Goal: Task Accomplishment & Management: Manage account settings

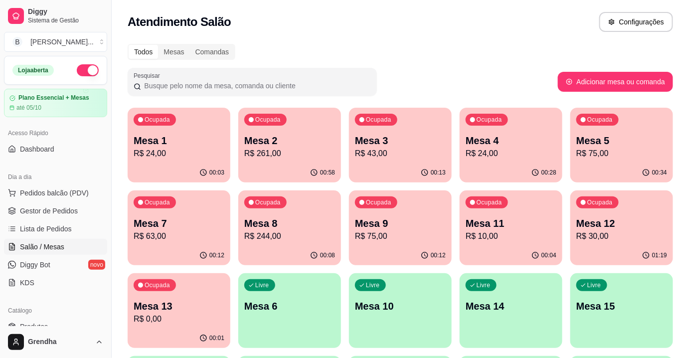
click at [278, 231] on p "R$ 244,00" at bounding box center [289, 236] width 91 height 12
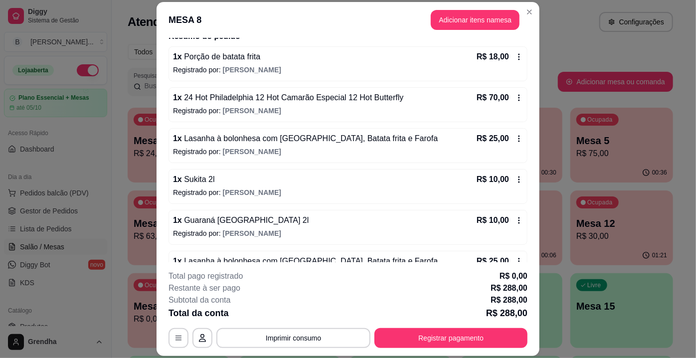
scroll to position [118, 0]
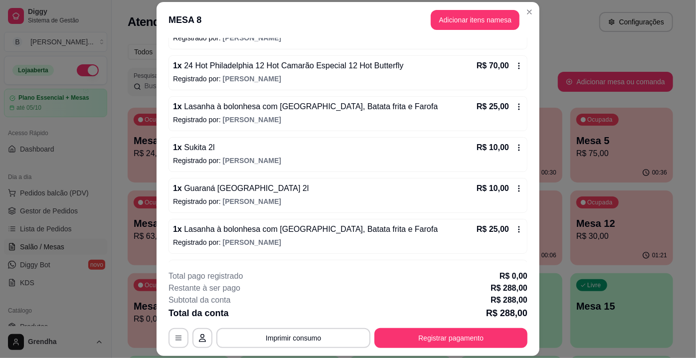
click at [515, 108] on icon at bounding box center [519, 107] width 8 height 8
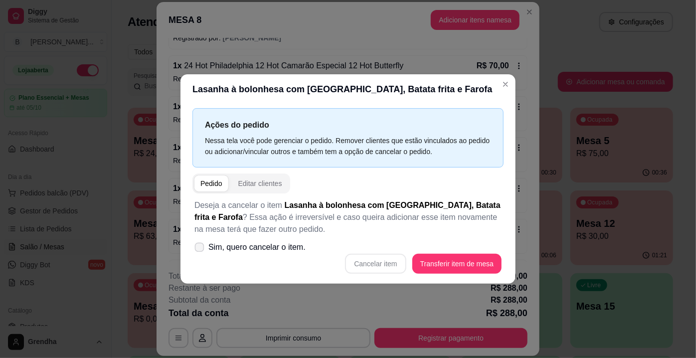
click at [203, 247] on span at bounding box center [199, 247] width 9 height 9
click at [200, 249] on input "Sim, quero cancelar o item." at bounding box center [197, 252] width 6 height 6
checkbox input "true"
click at [376, 271] on button "Cancelar item" at bounding box center [375, 263] width 59 height 19
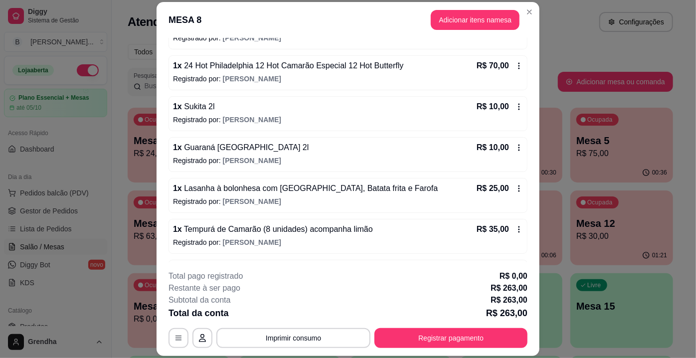
click at [515, 186] on icon at bounding box center [519, 189] width 8 height 8
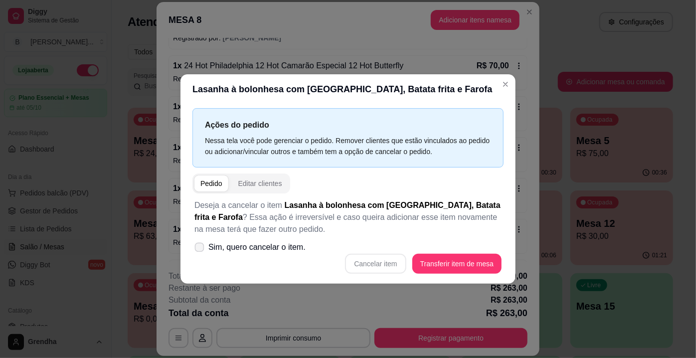
click at [202, 248] on icon at bounding box center [198, 246] width 7 height 5
click at [200, 249] on input "Sim, quero cancelar o item." at bounding box center [197, 252] width 6 height 6
checkbox input "true"
click at [373, 266] on button "Cancelar item" at bounding box center [375, 263] width 59 height 19
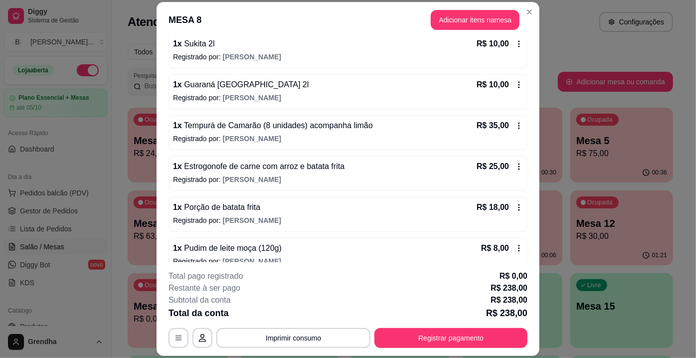
scroll to position [185, 0]
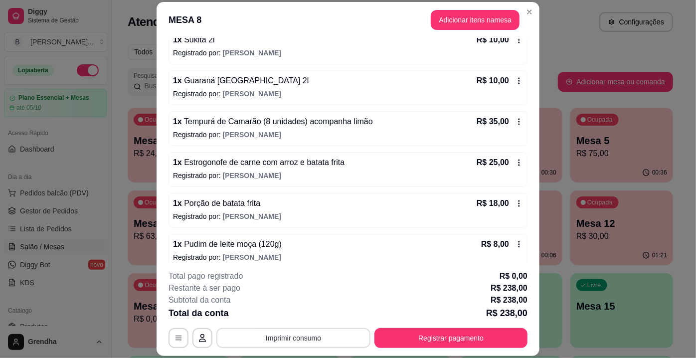
click at [311, 342] on button "Imprimir consumo" at bounding box center [293, 338] width 154 height 20
click at [291, 313] on button "IMPRESSORA" at bounding box center [293, 315] width 70 height 15
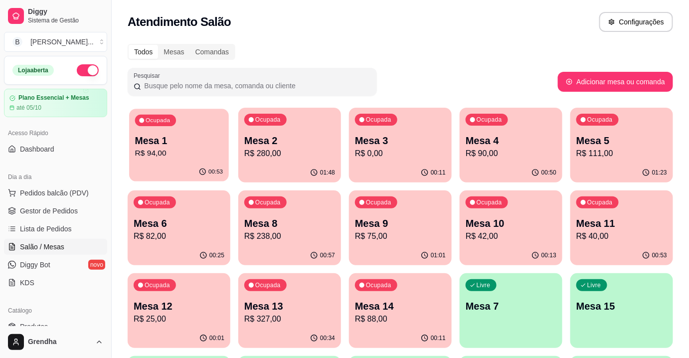
click at [173, 134] on p "Mesa 1" at bounding box center [179, 140] width 88 height 13
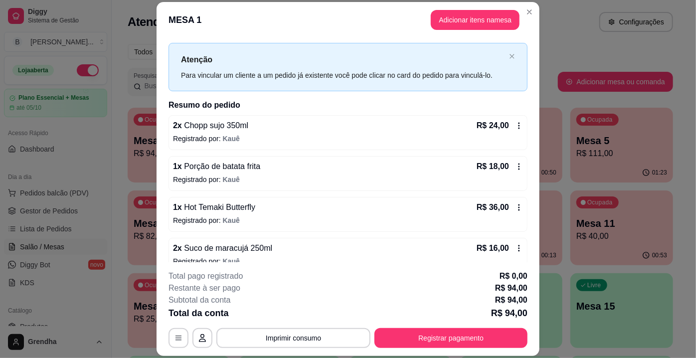
scroll to position [29, 0]
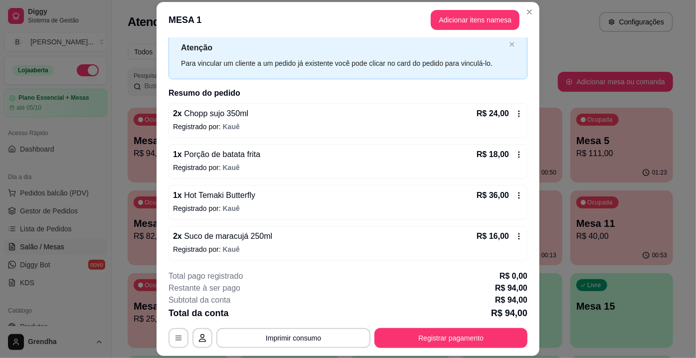
click at [515, 193] on icon at bounding box center [519, 195] width 8 height 8
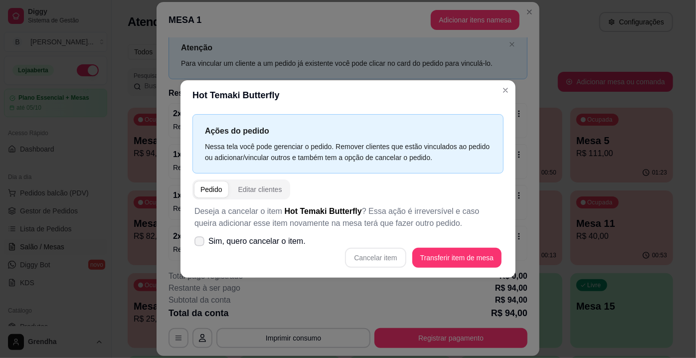
click at [205, 238] on label "Sim, quero cancelar o item." at bounding box center [249, 241] width 119 height 20
click at [200, 243] on input "Sim, quero cancelar o item." at bounding box center [197, 246] width 6 height 6
checkbox input "true"
click at [372, 256] on button "Cancelar item" at bounding box center [375, 258] width 61 height 20
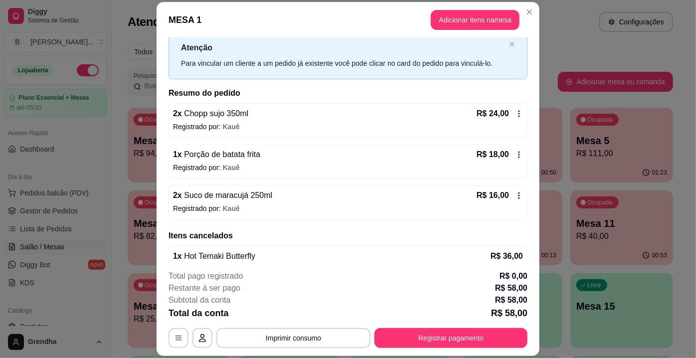
scroll to position [45, 0]
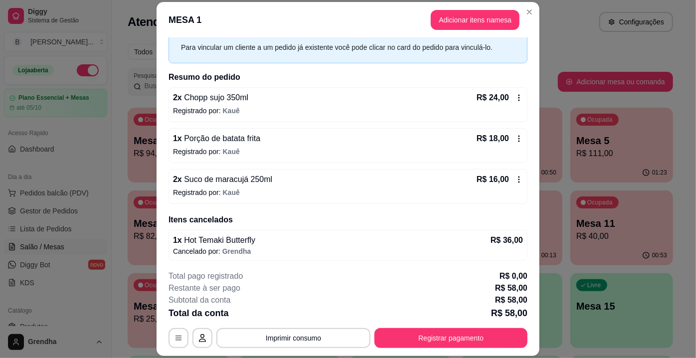
click at [515, 177] on icon at bounding box center [519, 180] width 8 height 8
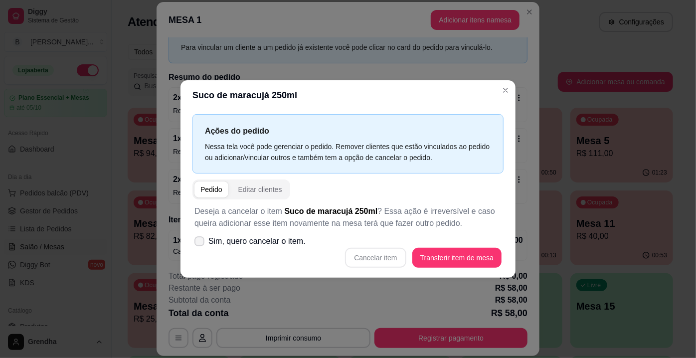
click at [202, 240] on icon at bounding box center [199, 241] width 8 height 6
click at [200, 243] on input "Sim, quero cancelar o item." at bounding box center [197, 246] width 6 height 6
checkbox input "true"
click at [366, 254] on button "Cancelar item" at bounding box center [375, 257] width 59 height 19
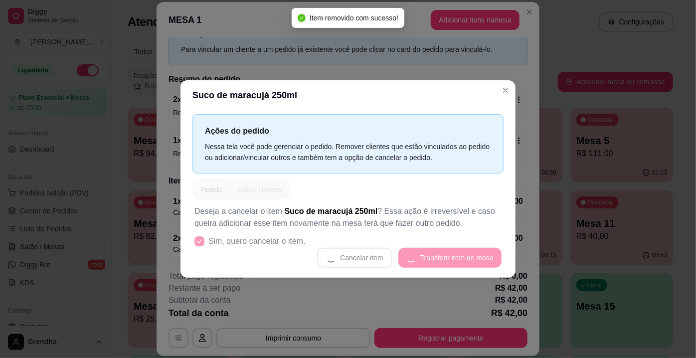
scroll to position [41, 0]
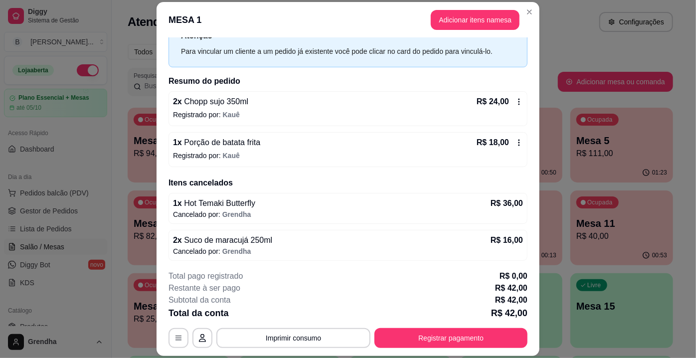
click at [366, 254] on p "Cancelado por: Grendha" at bounding box center [348, 251] width 350 height 10
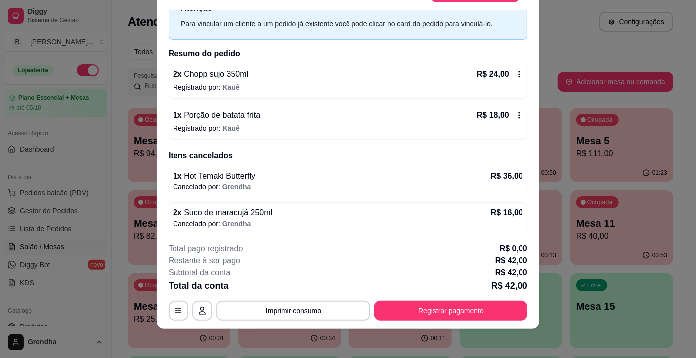
scroll to position [30, 0]
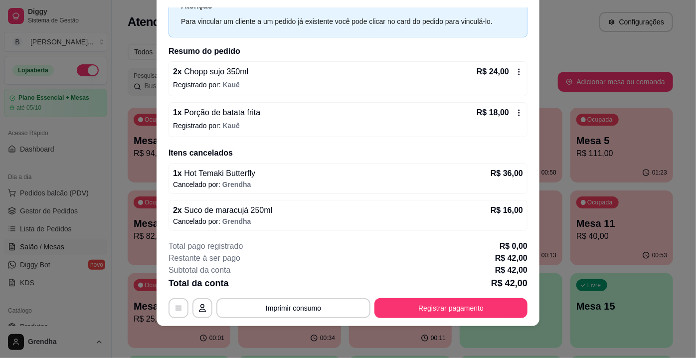
click at [366, 254] on div "Restante à ser pago R$ 42,00" at bounding box center [348, 258] width 359 height 12
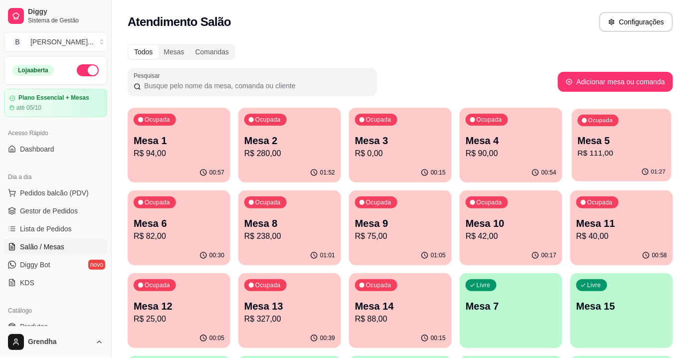
click at [609, 142] on p "Mesa 5" at bounding box center [622, 140] width 88 height 13
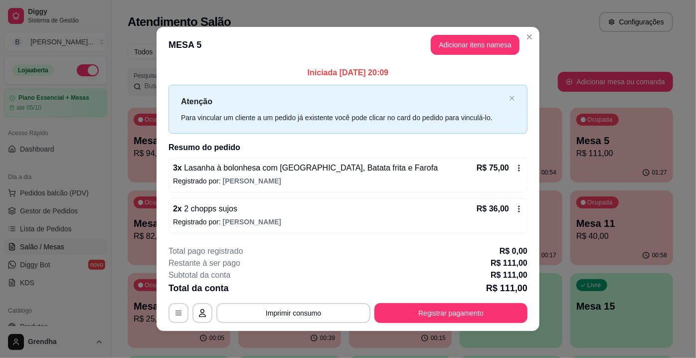
click at [517, 208] on icon at bounding box center [519, 209] width 8 height 8
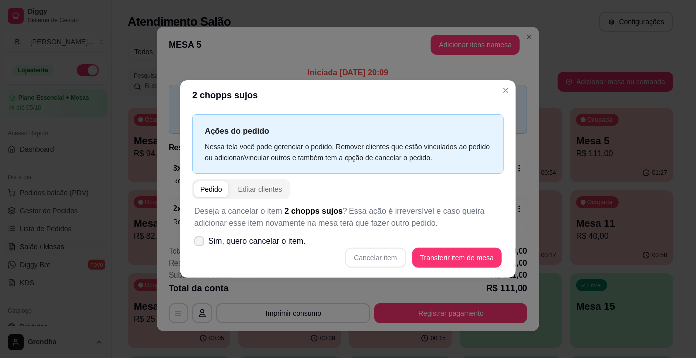
click at [200, 240] on icon at bounding box center [199, 241] width 8 height 6
click at [200, 243] on input "Sim, quero cancelar o item." at bounding box center [197, 246] width 6 height 6
checkbox input "true"
click at [375, 257] on button "Cancelar item" at bounding box center [375, 258] width 61 height 20
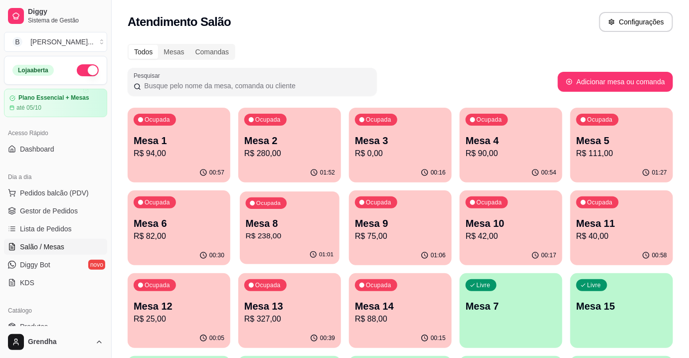
click at [311, 205] on div "Ocupada Mesa 8 R$ 238,00" at bounding box center [290, 218] width 100 height 54
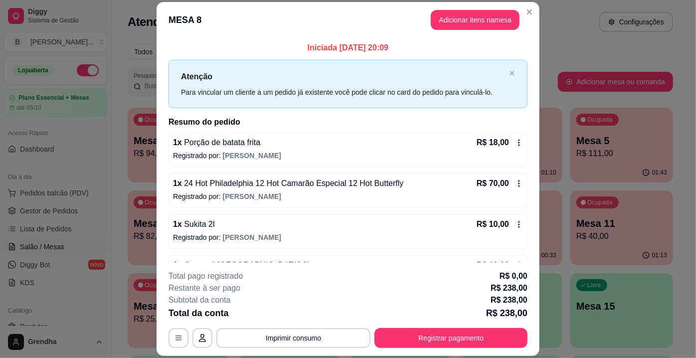
click at [519, 142] on icon at bounding box center [519, 142] width 1 height 6
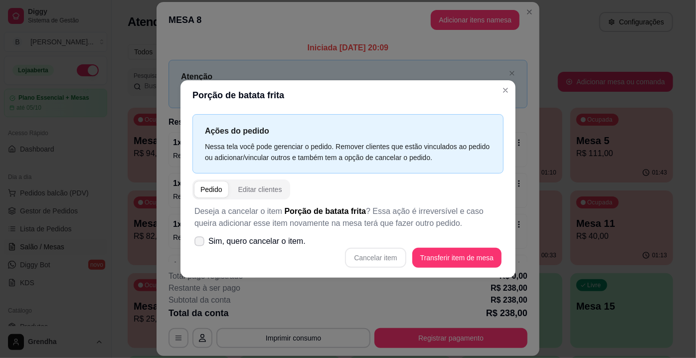
click at [206, 242] on label "Sim, quero cancelar o item." at bounding box center [249, 241] width 119 height 20
click at [200, 243] on input "Sim, quero cancelar o item." at bounding box center [197, 246] width 6 height 6
checkbox input "true"
click at [375, 257] on button "Cancelar item" at bounding box center [375, 257] width 59 height 19
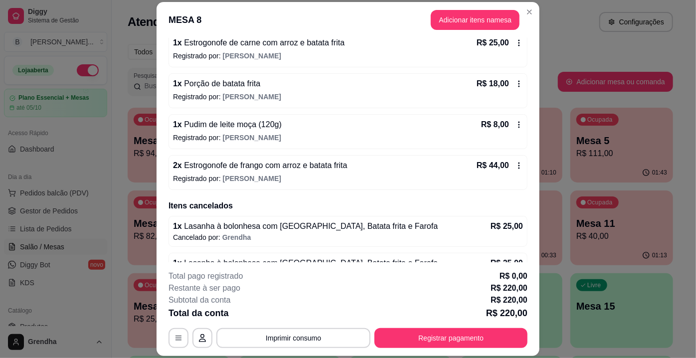
scroll to position [322, 0]
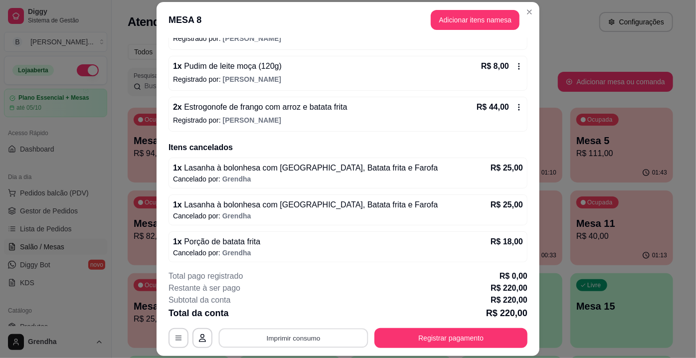
click at [301, 340] on button "Imprimir consumo" at bounding box center [294, 338] width 150 height 19
click at [290, 312] on button "IMPRESSORA" at bounding box center [293, 315] width 70 height 15
click at [274, 339] on button "Imprimir consumo" at bounding box center [293, 338] width 154 height 20
click at [266, 318] on button "IMPRESSORA" at bounding box center [293, 315] width 70 height 15
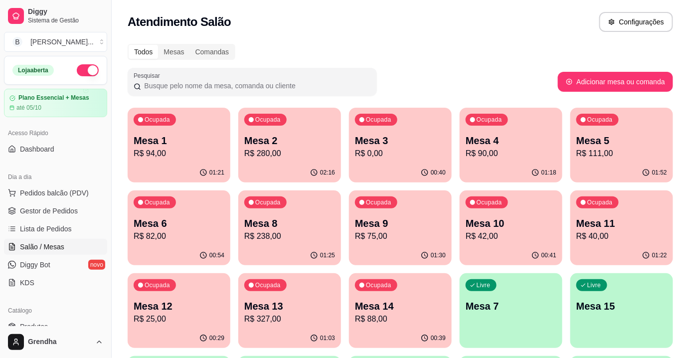
click at [263, 249] on div "01:25" at bounding box center [289, 255] width 103 height 19
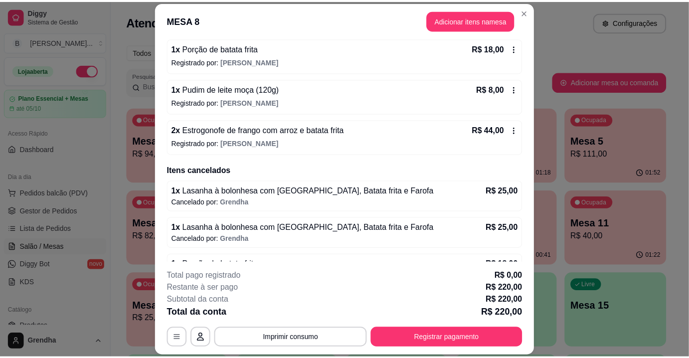
scroll to position [294, 0]
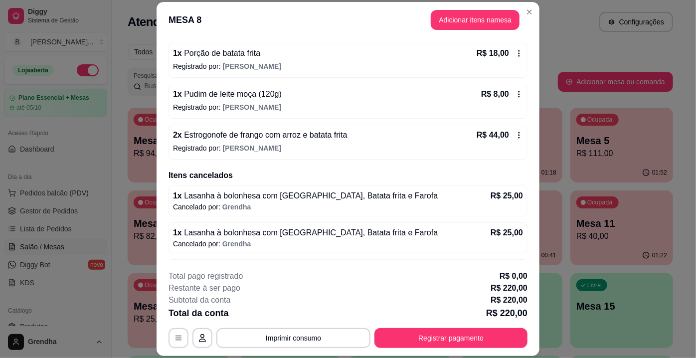
click at [263, 90] on span "Pudim de leite moça (120g)" at bounding box center [232, 94] width 100 height 8
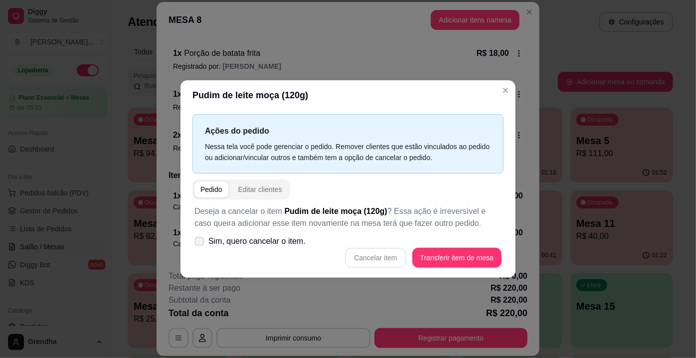
click at [202, 241] on icon at bounding box center [198, 240] width 7 height 5
click at [200, 243] on input "Sim, quero cancelar o item." at bounding box center [197, 246] width 6 height 6
checkbox input "true"
click at [377, 251] on button "Cancelar item" at bounding box center [375, 257] width 59 height 19
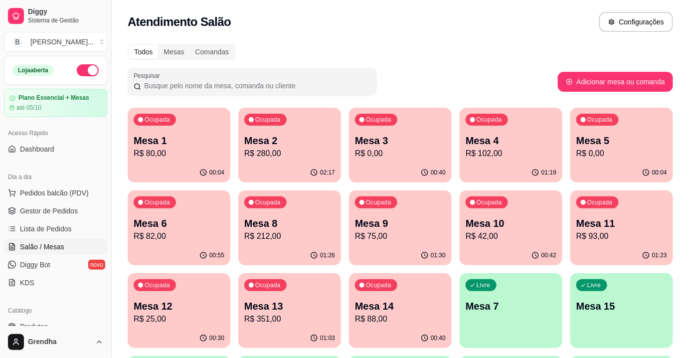
click at [457, 167] on div "Ocupada Mesa 1 R$ 80,00 00:04 Ocupada Mesa 2 R$ 280,00 02:17 Ocupada Mesa 3 R$ …" at bounding box center [401, 352] width 546 height 489
click at [432, 150] on p "R$ 0,00" at bounding box center [400, 154] width 91 height 12
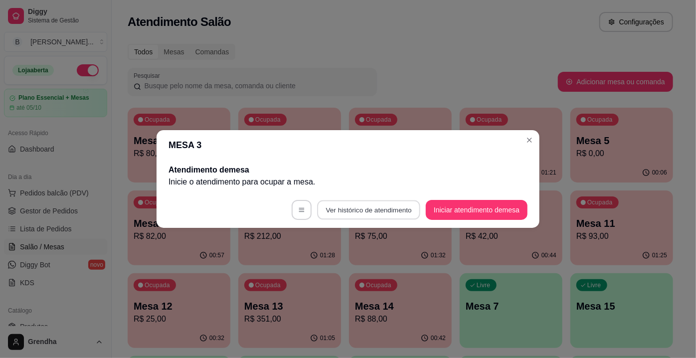
click at [327, 214] on button "Ver histórico de atendimento" at bounding box center [368, 209] width 103 height 19
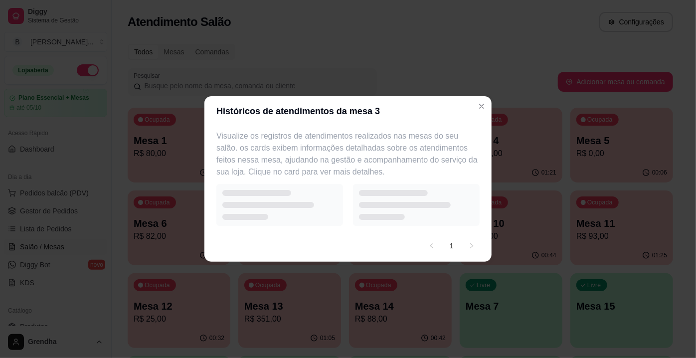
select select "7"
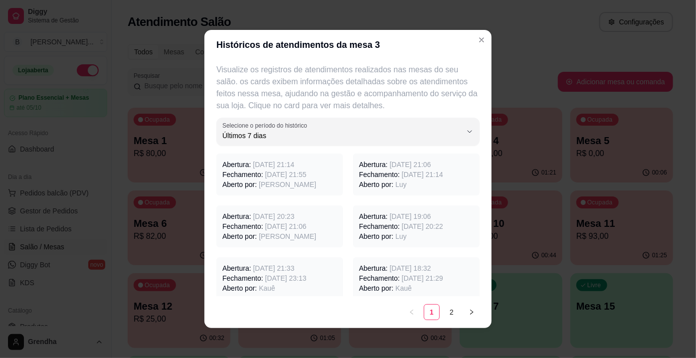
click at [428, 187] on p "Aberto por: Luy" at bounding box center [416, 185] width 115 height 10
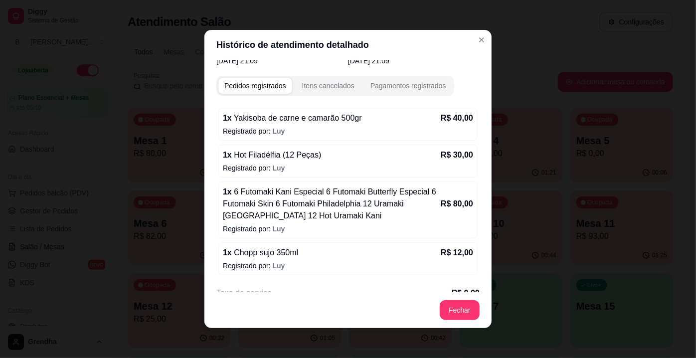
scroll to position [42, 0]
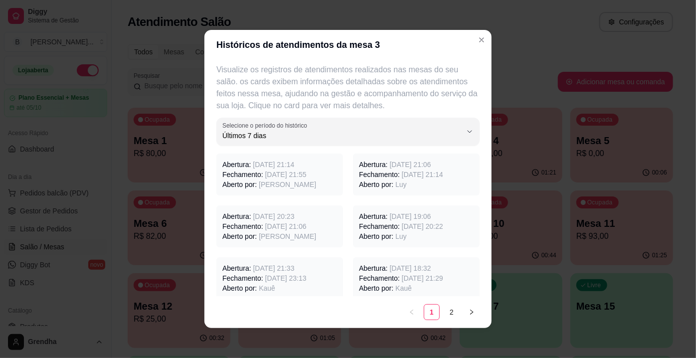
click at [423, 185] on p "Aberto por: Luy" at bounding box center [416, 185] width 115 height 10
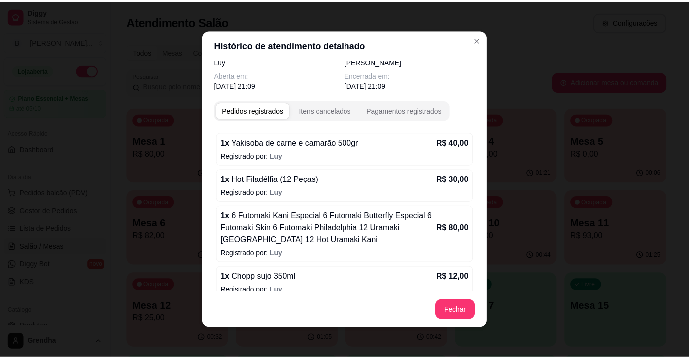
scroll to position [18, 0]
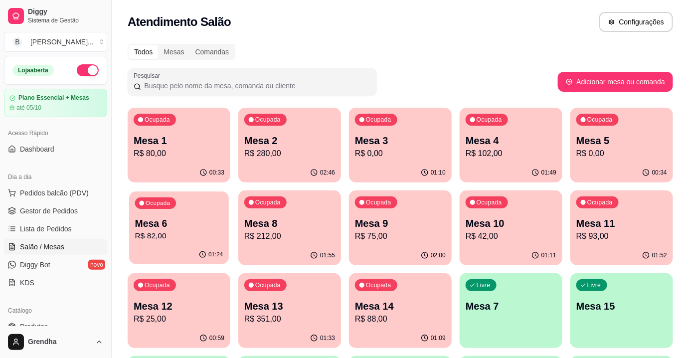
click at [190, 235] on p "R$ 82,00" at bounding box center [179, 235] width 88 height 11
click at [492, 319] on div "Livre Mesa 7" at bounding box center [511, 304] width 100 height 61
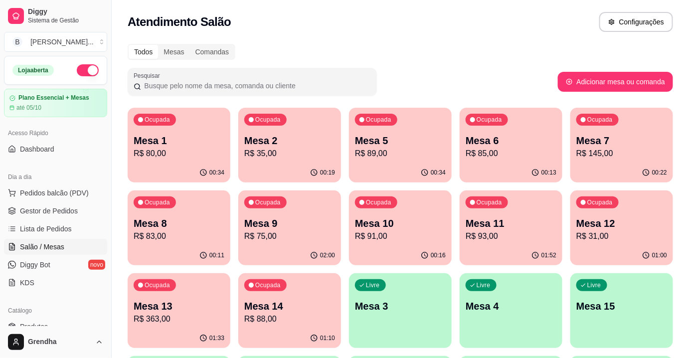
click at [595, 138] on p "Mesa 7" at bounding box center [621, 141] width 91 height 14
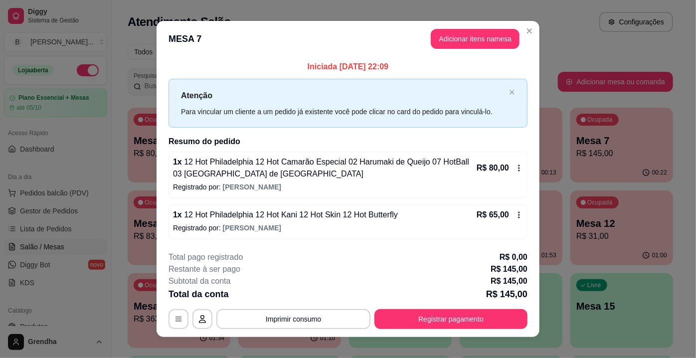
click at [517, 170] on icon at bounding box center [519, 168] width 8 height 8
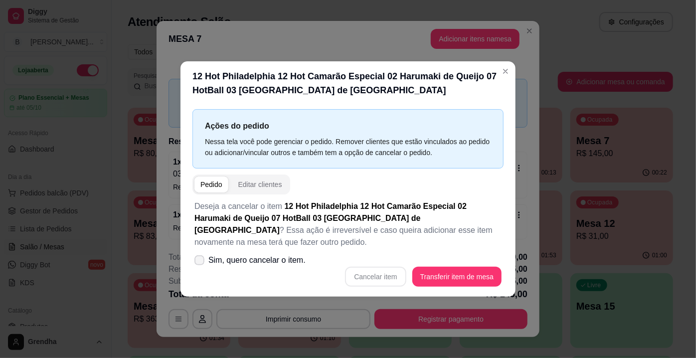
click at [205, 259] on label "Sim, quero cancelar o item." at bounding box center [249, 260] width 119 height 20
click at [200, 262] on input "Sim, quero cancelar o item." at bounding box center [197, 265] width 6 height 6
checkbox input "true"
click at [372, 272] on button "Cancelar item" at bounding box center [375, 276] width 59 height 19
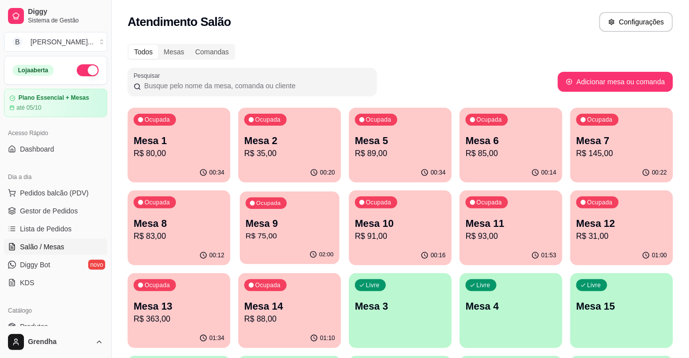
click at [310, 218] on p "Mesa 9" at bounding box center [290, 223] width 88 height 13
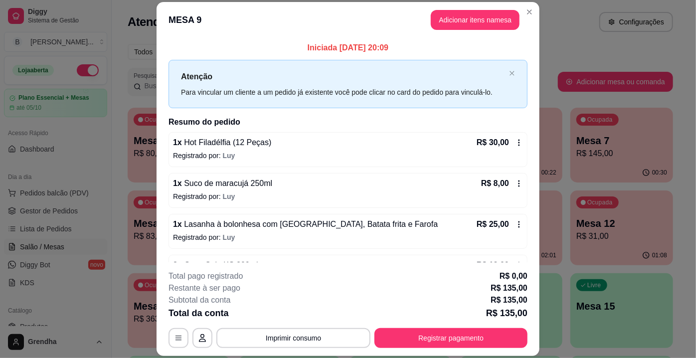
drag, startPoint x: 527, startPoint y: 176, endPoint x: 532, endPoint y: 178, distance: 5.2
click at [532, 178] on div "Iniciada [DATE] 20:09 Atenção Para vincular um cliente a um pedido já existente…" at bounding box center [348, 150] width 383 height 225
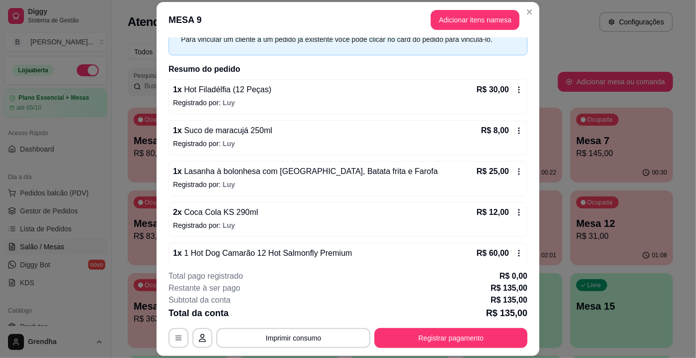
scroll to position [70, 0]
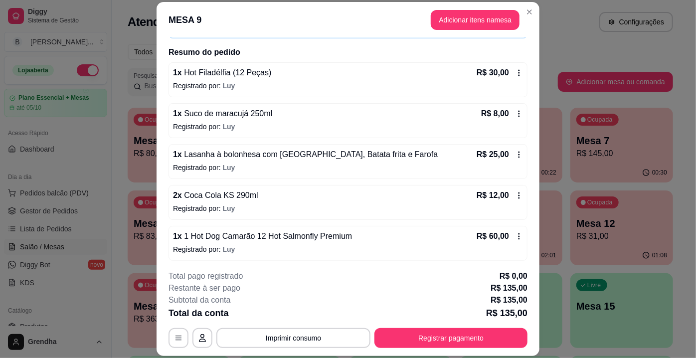
click at [314, 249] on p "Registrado por: Luy" at bounding box center [348, 249] width 350 height 10
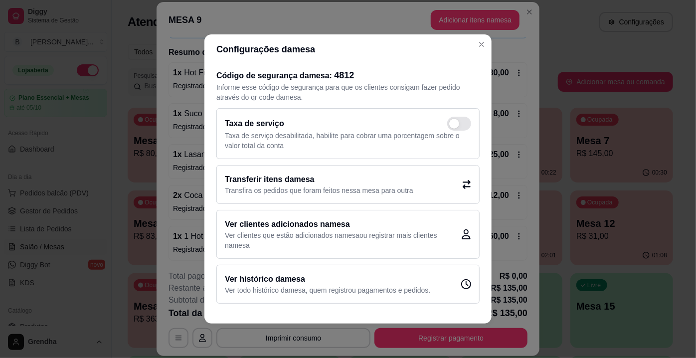
click at [362, 181] on h2 "Transferir itens da mesa" at bounding box center [319, 180] width 188 height 12
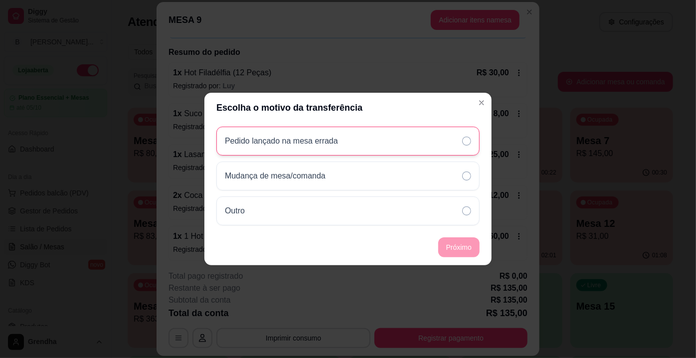
click at [349, 156] on div "Pedido lançado na mesa errada" at bounding box center [347, 141] width 263 height 29
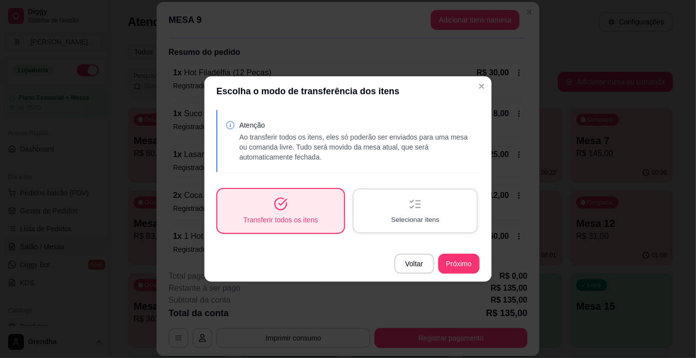
click at [397, 227] on div "Selecionar itens" at bounding box center [415, 210] width 123 height 42
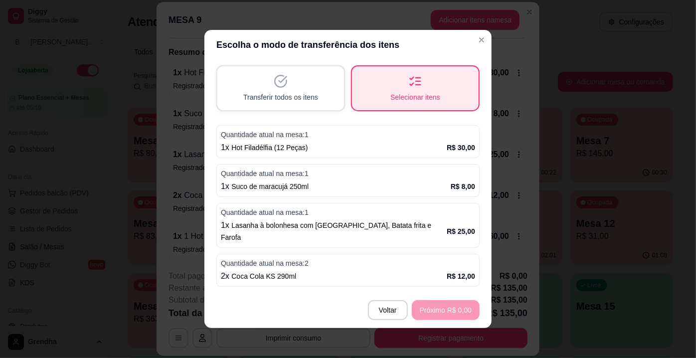
scroll to position [99, 0]
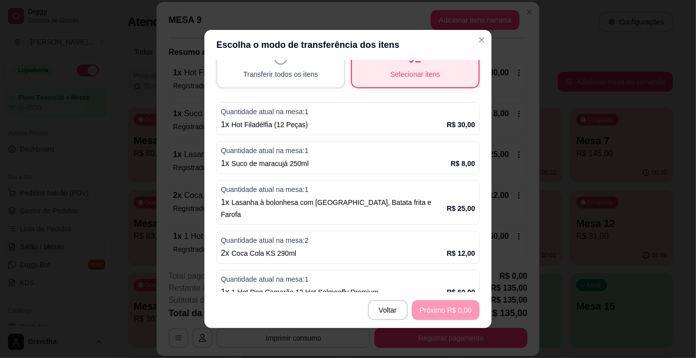
click at [306, 288] on span "1 Hot Dog Camarão 12 Hot Salmonfly Premium" at bounding box center [304, 292] width 147 height 8
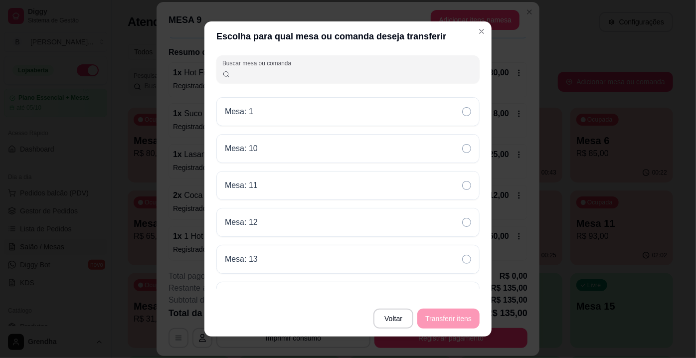
click at [363, 76] on input "Buscar mesa ou comanda" at bounding box center [352, 73] width 244 height 10
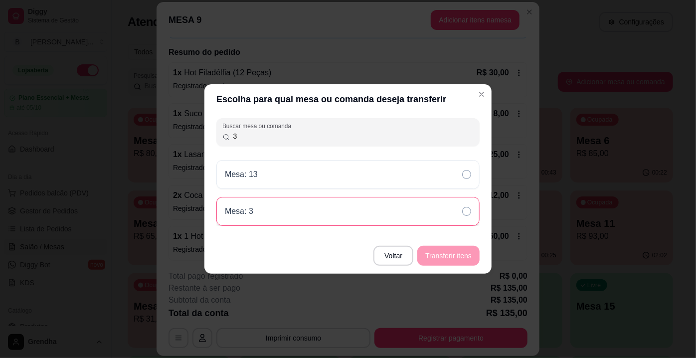
type input "3"
click at [275, 213] on div "Mesa: 3" at bounding box center [347, 211] width 263 height 29
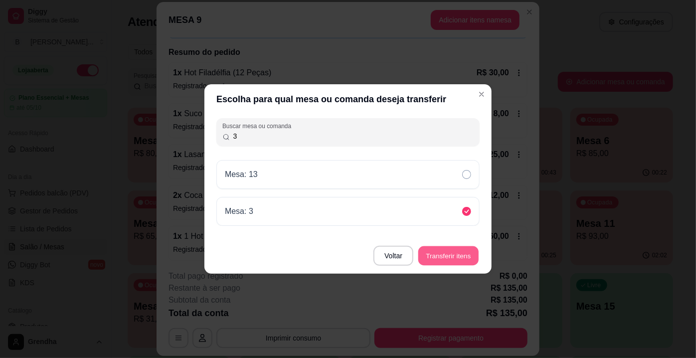
click at [453, 258] on button "Transferir itens" at bounding box center [448, 255] width 60 height 19
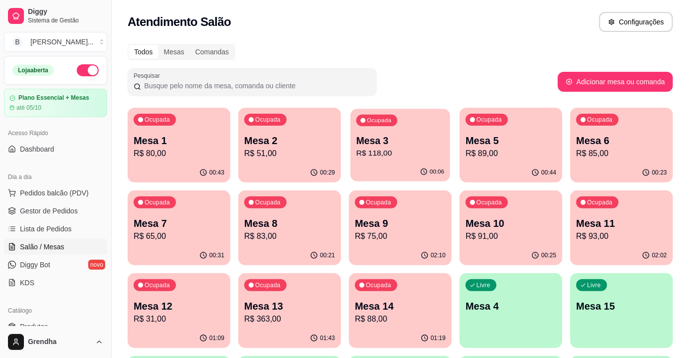
click at [402, 172] on div "00:06" at bounding box center [401, 172] width 100 height 19
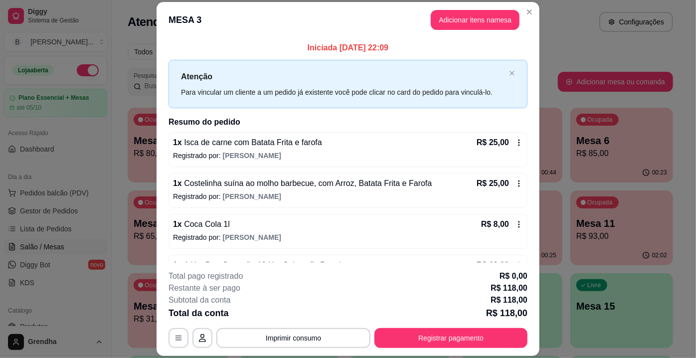
scroll to position [53, 0]
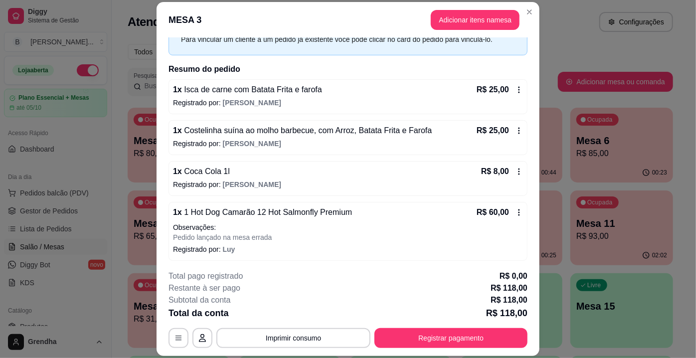
click at [394, 212] on div "1 x 1 Hot Dog Camarão 12 Hot Salmonfly Premium R$ 60,00" at bounding box center [348, 212] width 350 height 12
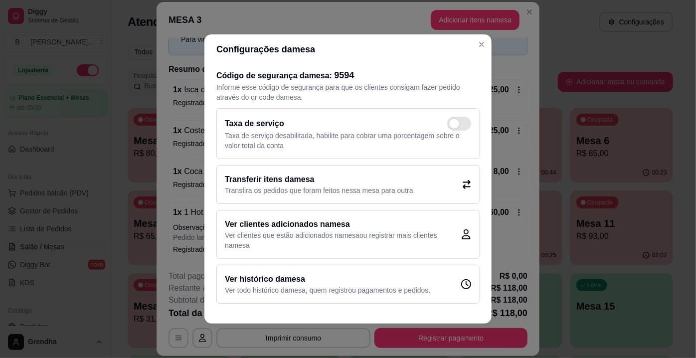
click at [392, 185] on h2 "Transferir itens da mesa" at bounding box center [319, 180] width 188 height 12
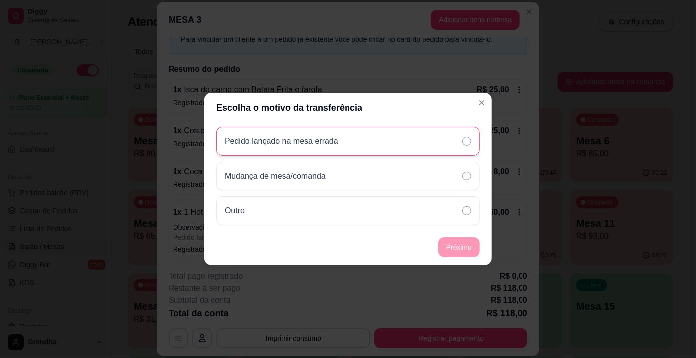
click at [396, 140] on div "Pedido lançado na mesa errada" at bounding box center [347, 141] width 263 height 29
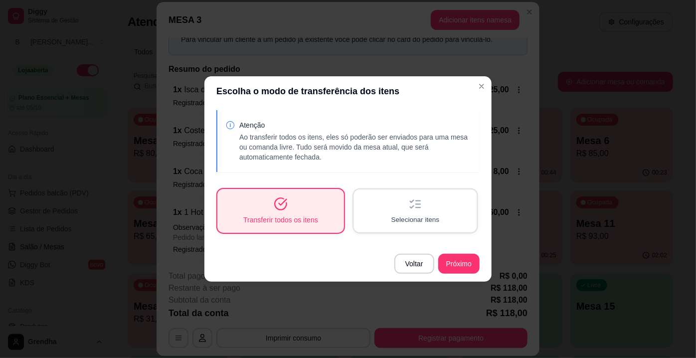
click at [444, 221] on div "Selecionar itens" at bounding box center [415, 210] width 123 height 42
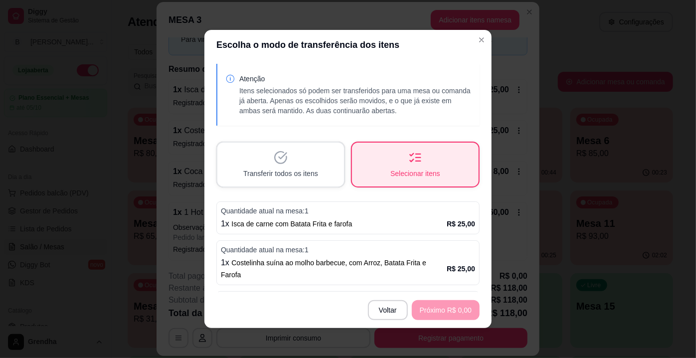
scroll to position [73, 0]
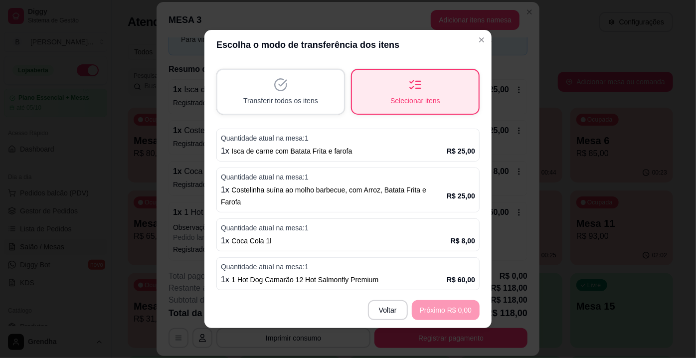
click at [383, 289] on div "Atenção Itens selecionados só podem ser transferidos para uma mesa ou comanda j…" at bounding box center [347, 176] width 287 height 232
click at [383, 282] on div "1 x 1 Hot Dog Camarão 12 Hot Salmonfly Premium R$ 60,00" at bounding box center [348, 280] width 254 height 12
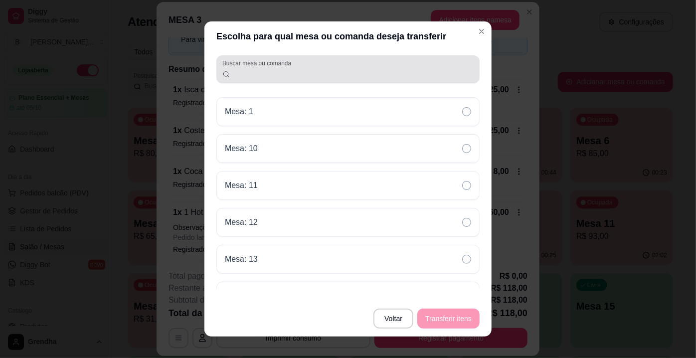
click at [330, 67] on div at bounding box center [347, 69] width 251 height 20
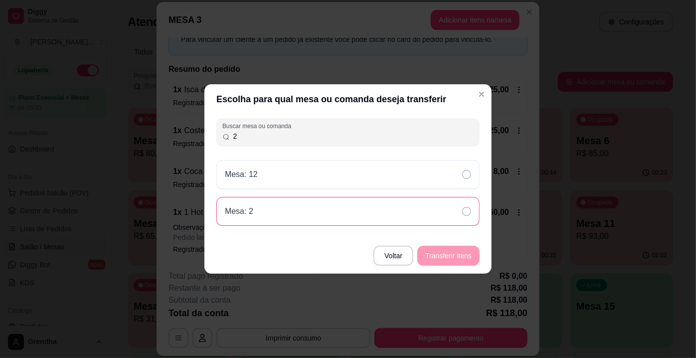
type input "2"
click at [287, 212] on div "Mesa: 2" at bounding box center [347, 211] width 263 height 29
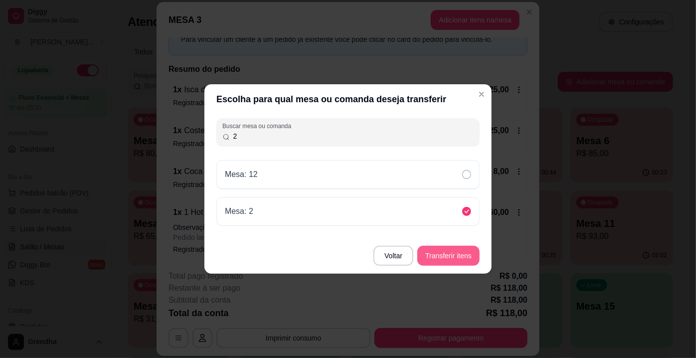
click at [459, 262] on button "Transferir itens" at bounding box center [448, 256] width 62 height 20
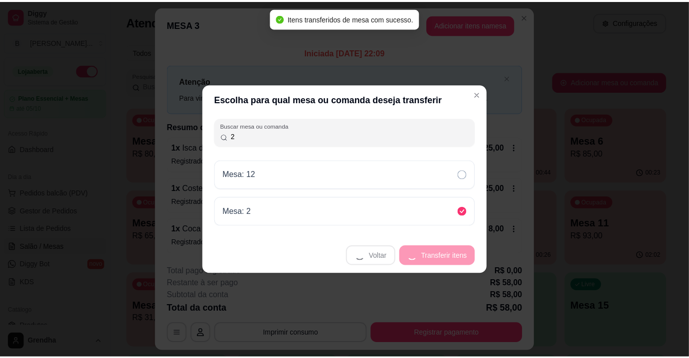
scroll to position [0, 0]
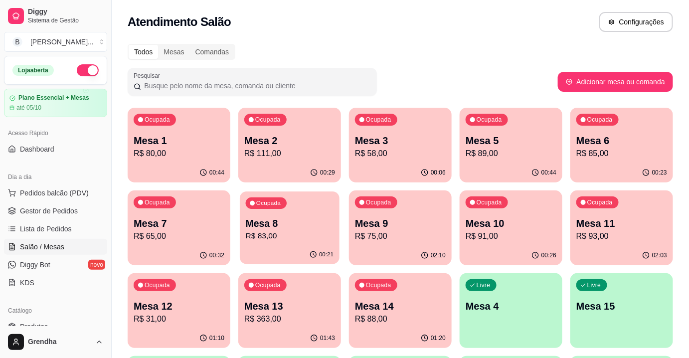
click at [279, 231] on p "R$ 83,00" at bounding box center [290, 235] width 88 height 11
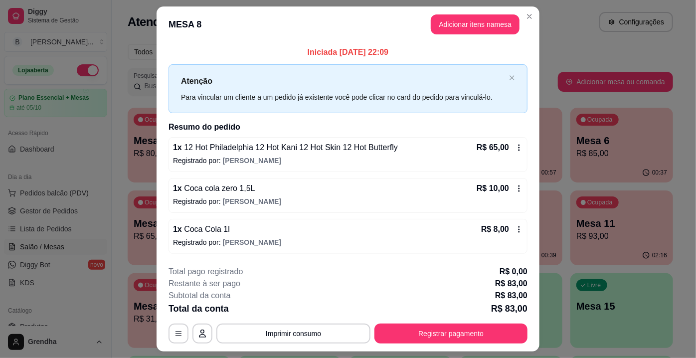
click at [519, 188] on icon at bounding box center [519, 188] width 1 height 6
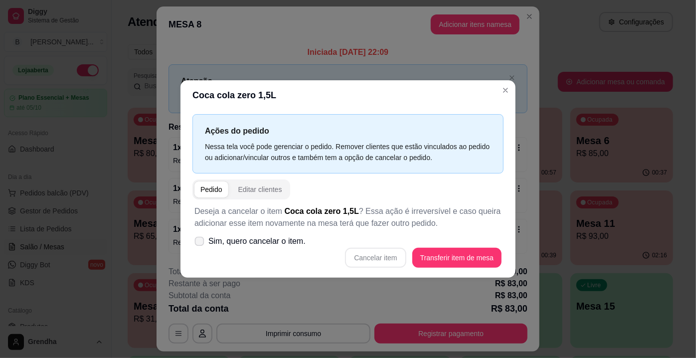
click at [199, 240] on icon at bounding box center [198, 240] width 7 height 5
click at [199, 243] on input "Sim, quero cancelar o item." at bounding box center [197, 246] width 6 height 6
checkbox input "true"
click at [358, 262] on button "Cancelar item" at bounding box center [375, 257] width 59 height 19
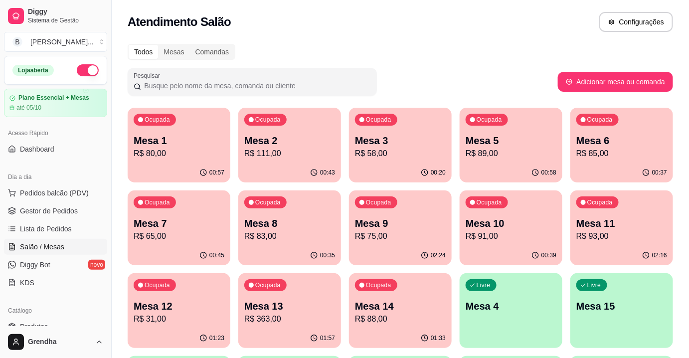
click at [554, 40] on div "Todos Mesas Comandas Pesquisar Adicionar mesa ou comanda Ocupada Mesa 1 R$ 80,0…" at bounding box center [400, 323] width 577 height 570
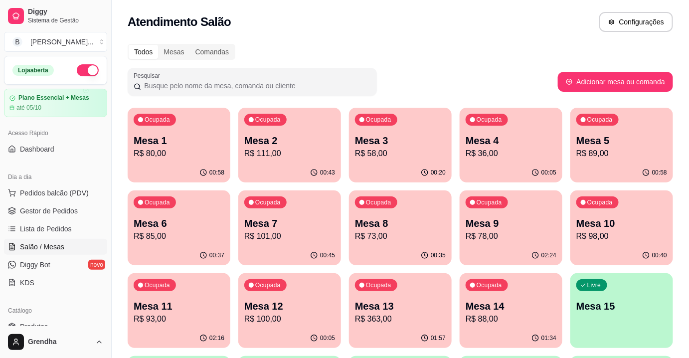
click at [420, 130] on div "Ocupada Mesa 3 R$ 58,00" at bounding box center [400, 135] width 103 height 55
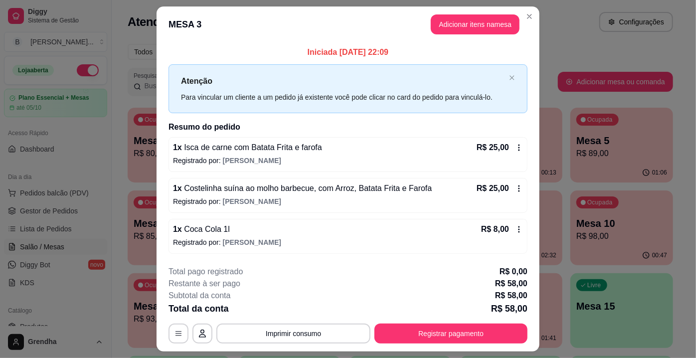
click at [420, 130] on h2 "Resumo do pedido" at bounding box center [348, 127] width 359 height 12
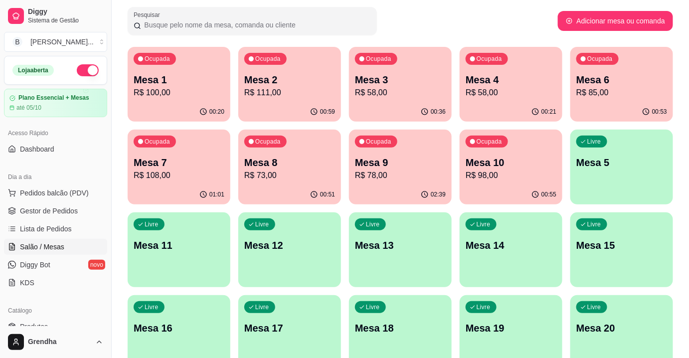
scroll to position [16, 0]
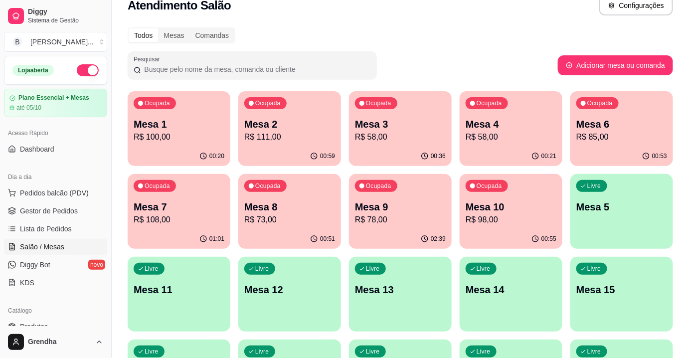
click at [445, 30] on div "Todos Mesas Comandas" at bounding box center [401, 35] width 546 height 16
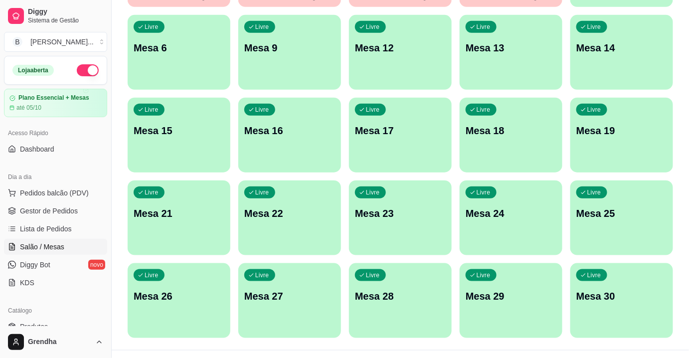
scroll to position [278, 0]
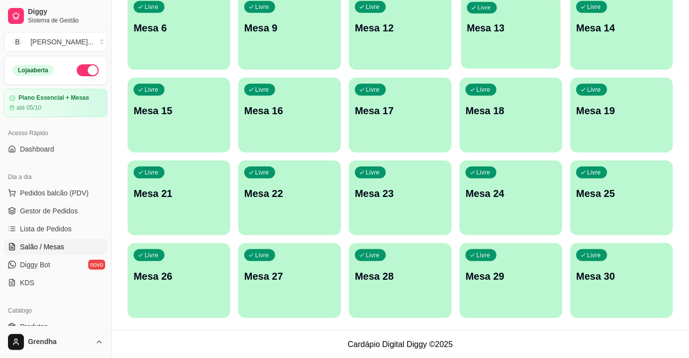
click at [465, 66] on div "button" at bounding box center [511, 62] width 100 height 11
click at [465, 66] on div "button" at bounding box center [511, 64] width 103 height 12
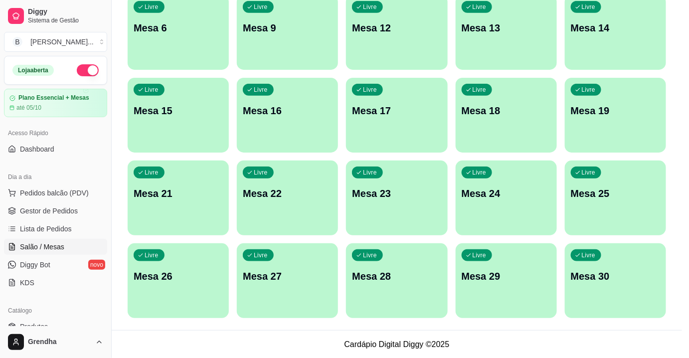
click at [465, 66] on div "button" at bounding box center [506, 64] width 101 height 12
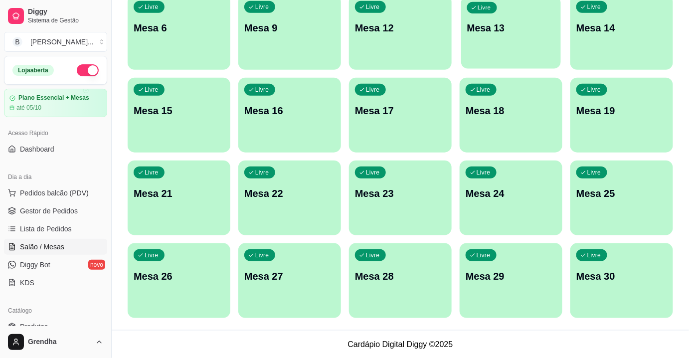
click at [465, 66] on div "button" at bounding box center [511, 62] width 100 height 11
click at [465, 66] on div "button" at bounding box center [511, 64] width 103 height 12
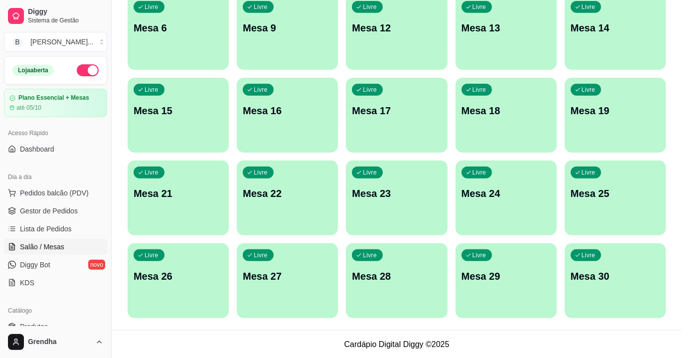
click at [465, 66] on div "button" at bounding box center [506, 64] width 101 height 12
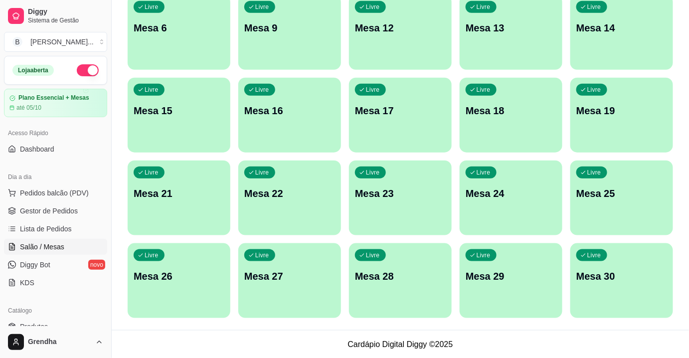
click at [465, 66] on div "button" at bounding box center [511, 64] width 103 height 12
click at [84, 72] on button "button" at bounding box center [88, 70] width 22 height 12
click at [88, 72] on span at bounding box center [93, 70] width 10 height 10
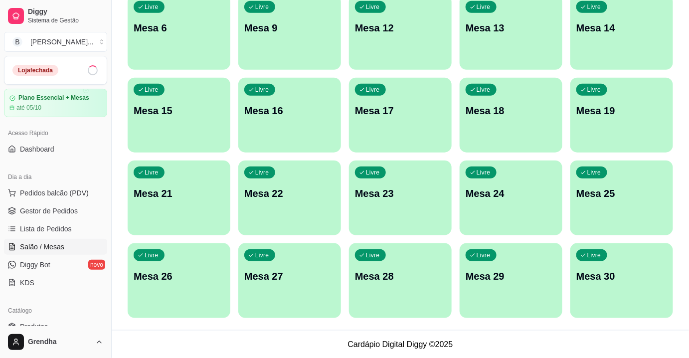
click at [88, 72] on span at bounding box center [93, 70] width 10 height 10
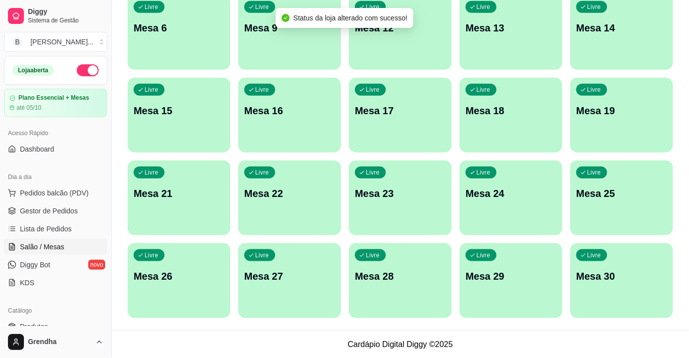
click at [84, 72] on button "button" at bounding box center [88, 70] width 22 height 12
click at [88, 72] on span at bounding box center [93, 70] width 10 height 10
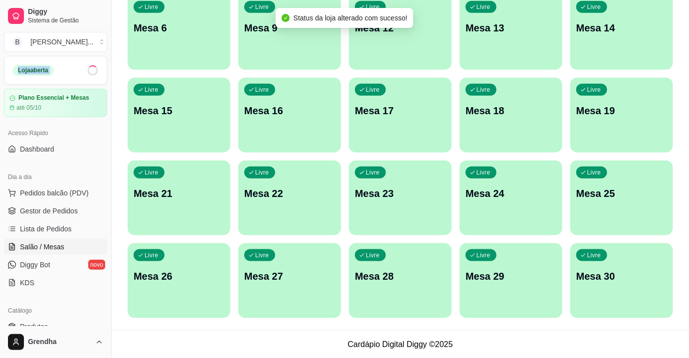
click at [88, 72] on span at bounding box center [93, 70] width 10 height 10
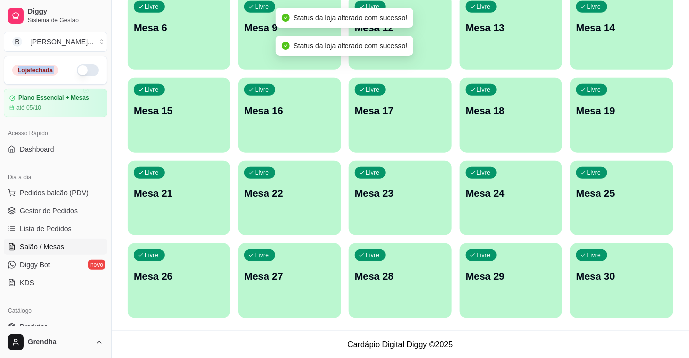
click at [84, 72] on button "button" at bounding box center [88, 70] width 22 height 12
click at [88, 72] on span at bounding box center [93, 70] width 10 height 10
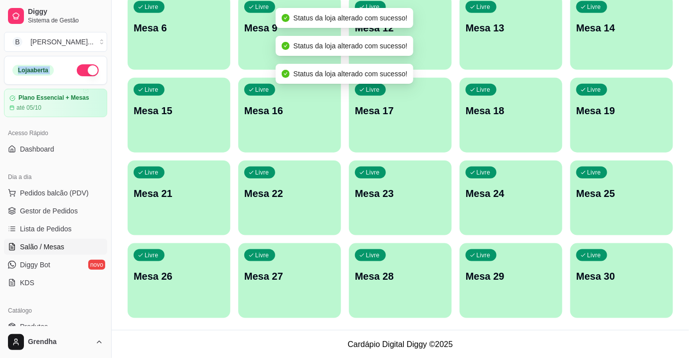
click at [84, 72] on button "button" at bounding box center [88, 70] width 22 height 12
click at [88, 72] on span at bounding box center [93, 70] width 10 height 10
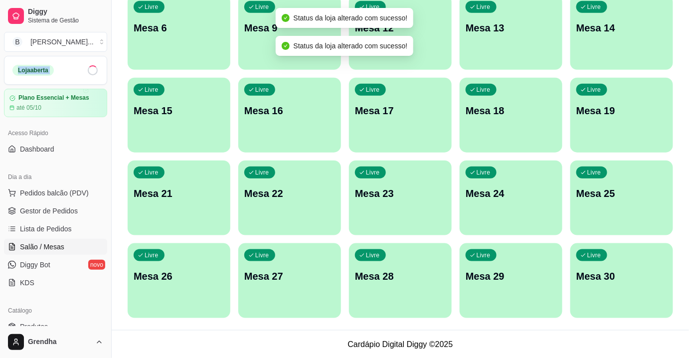
click at [88, 72] on span at bounding box center [93, 70] width 10 height 10
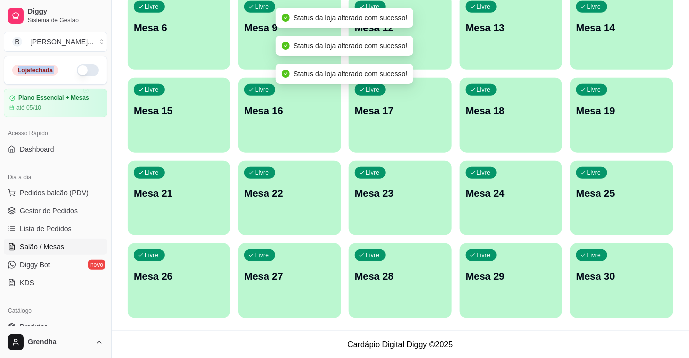
click at [84, 72] on button "button" at bounding box center [88, 70] width 22 height 12
click at [87, 72] on span at bounding box center [93, 70] width 12 height 12
click at [88, 72] on span at bounding box center [93, 70] width 10 height 10
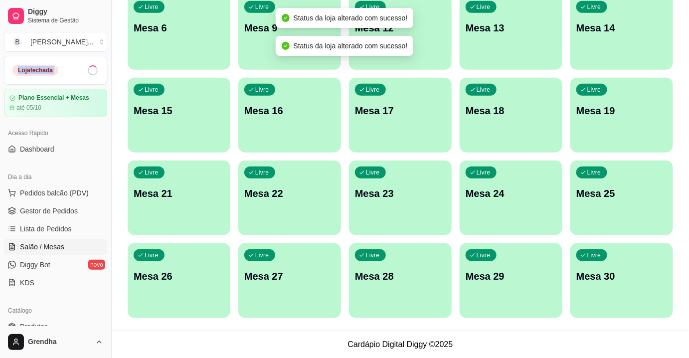
click at [88, 72] on span at bounding box center [93, 70] width 10 height 10
click at [87, 72] on span at bounding box center [92, 70] width 11 height 11
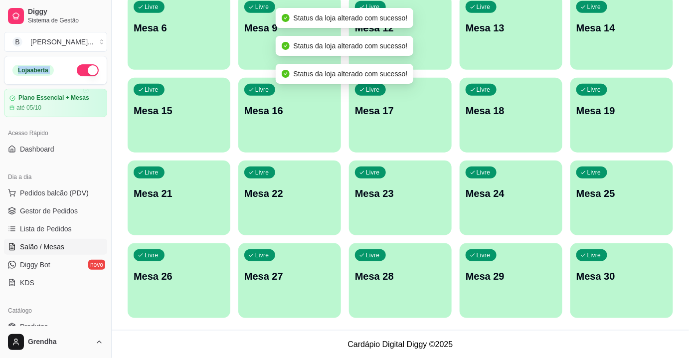
click at [84, 72] on button "button" at bounding box center [88, 70] width 22 height 12
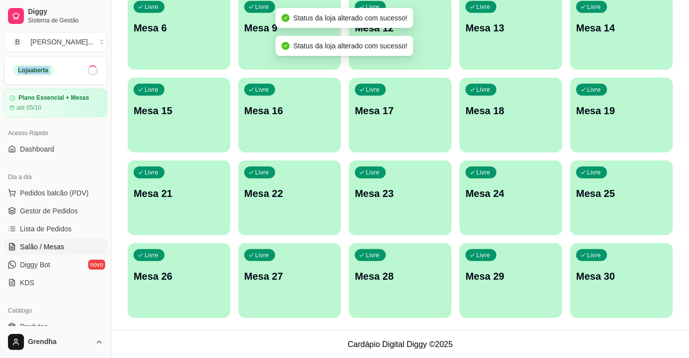
click at [88, 72] on span at bounding box center [93, 70] width 10 height 10
click at [87, 72] on span at bounding box center [93, 70] width 12 height 12
click at [88, 72] on span at bounding box center [93, 70] width 10 height 10
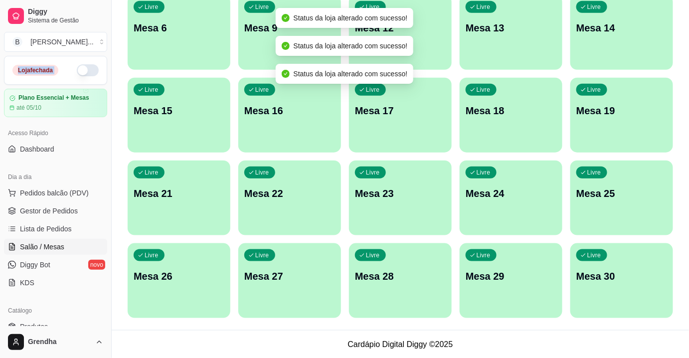
click at [84, 72] on button "button" at bounding box center [88, 70] width 22 height 12
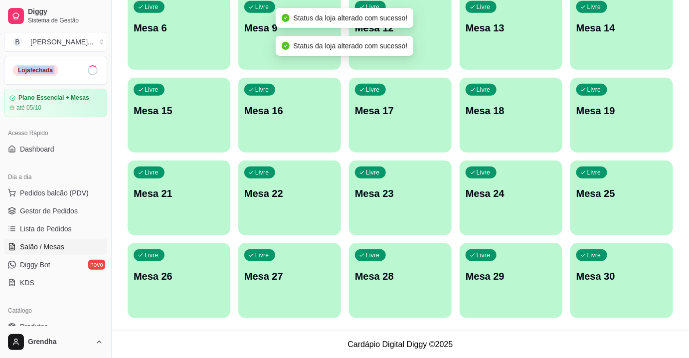
click at [88, 72] on span at bounding box center [93, 70] width 10 height 10
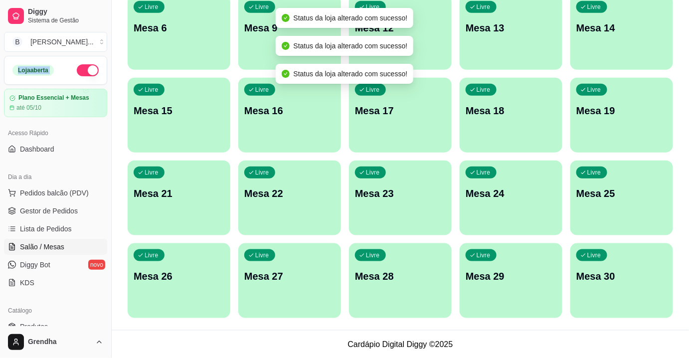
click at [84, 72] on button "button" at bounding box center [88, 70] width 22 height 12
click at [88, 72] on span at bounding box center [93, 70] width 10 height 10
